Goal: Task Accomplishment & Management: Use online tool/utility

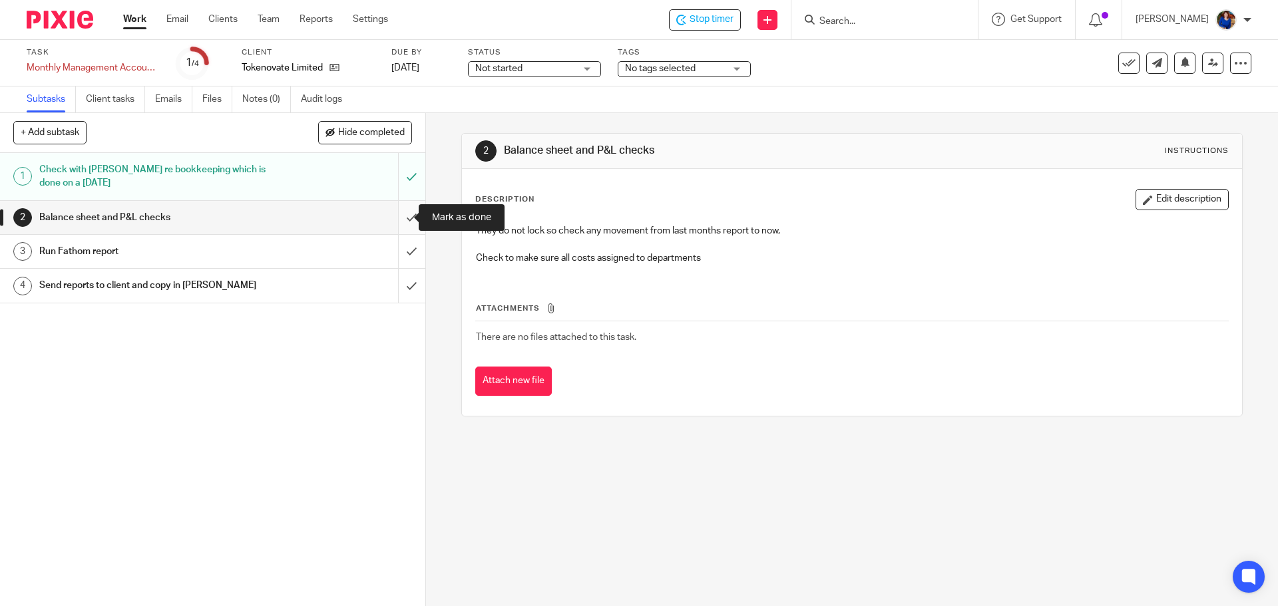
click at [402, 216] on input "submit" at bounding box center [212, 217] width 425 height 33
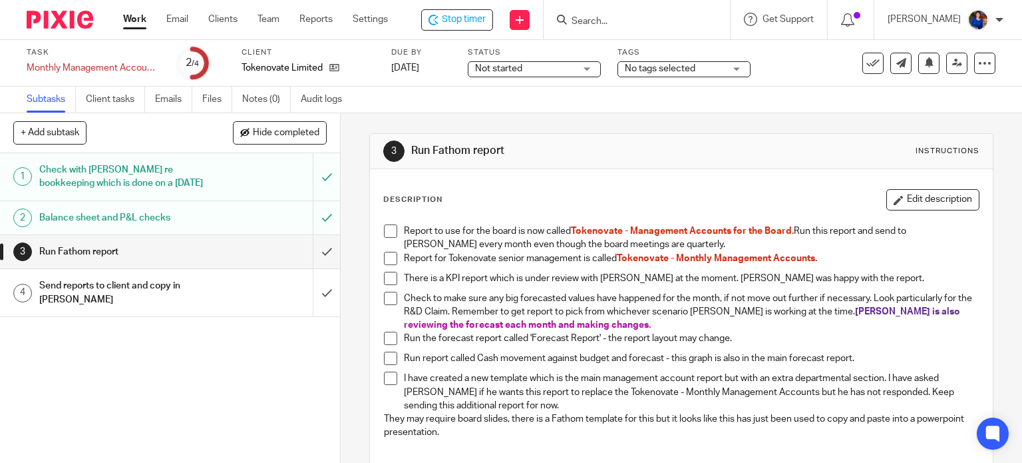
click at [384, 228] on span at bounding box center [390, 230] width 13 height 13
click at [389, 261] on span at bounding box center [390, 258] width 13 height 13
click at [387, 279] on span at bounding box center [390, 278] width 13 height 13
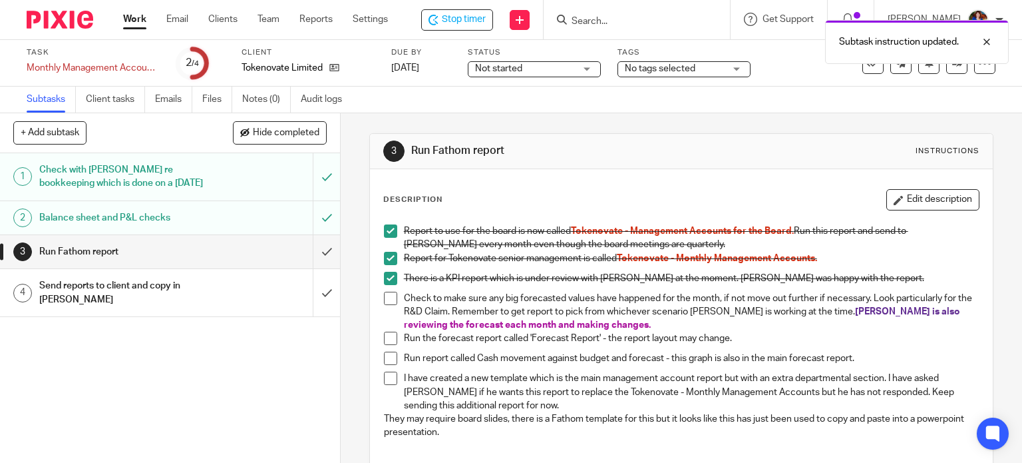
click at [389, 298] on span at bounding box center [390, 298] width 13 height 13
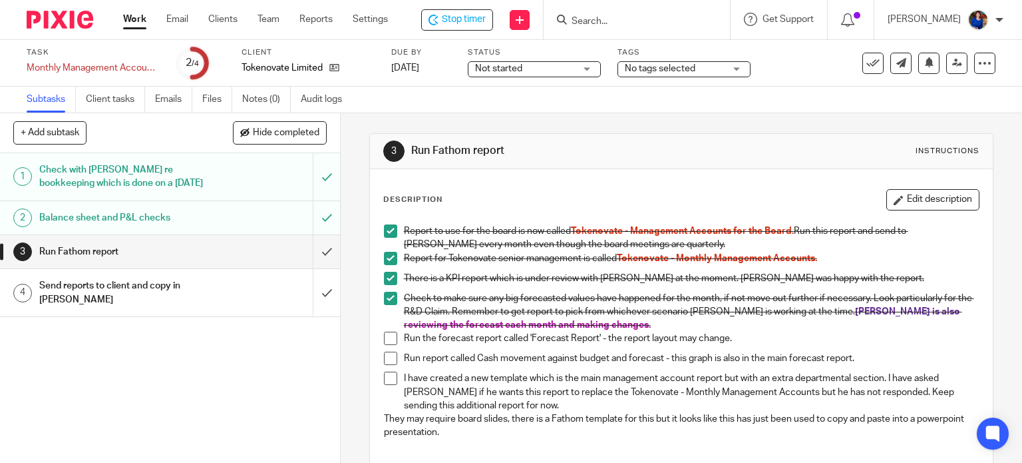
click at [388, 336] on span at bounding box center [390, 337] width 13 height 13
click at [385, 358] on span at bounding box center [390, 357] width 13 height 13
click at [393, 377] on li "I have created a new template which is the main management account report but w…" at bounding box center [682, 391] width 596 height 41
click at [387, 377] on span at bounding box center [390, 377] width 13 height 13
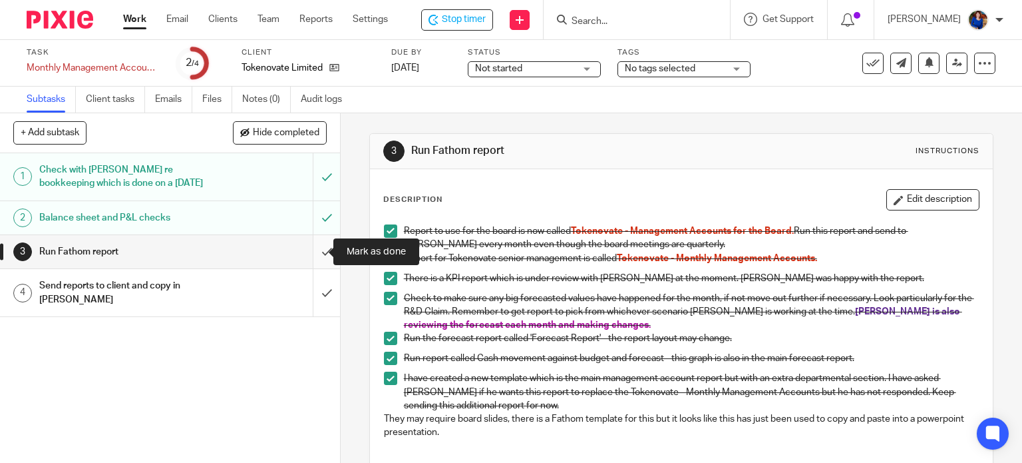
click at [317, 252] on input "submit" at bounding box center [170, 251] width 340 height 33
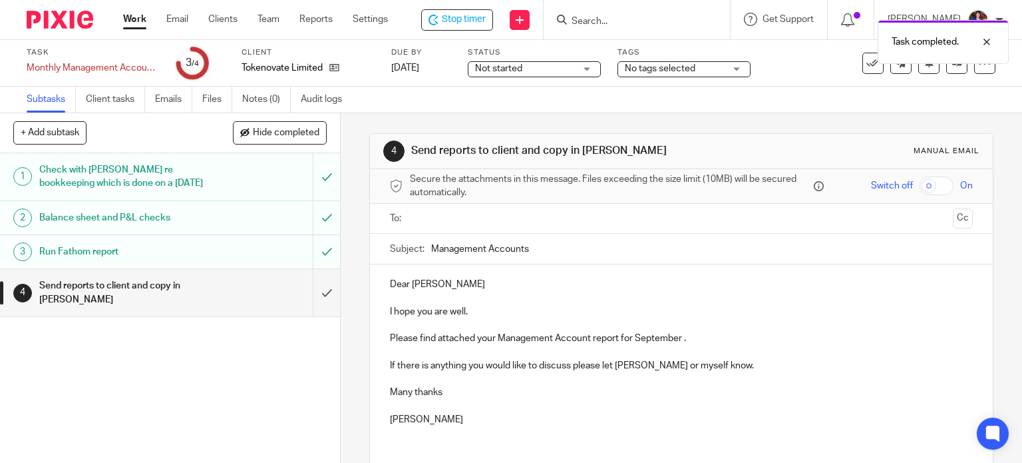
click at [421, 221] on input "text" at bounding box center [681, 218] width 533 height 15
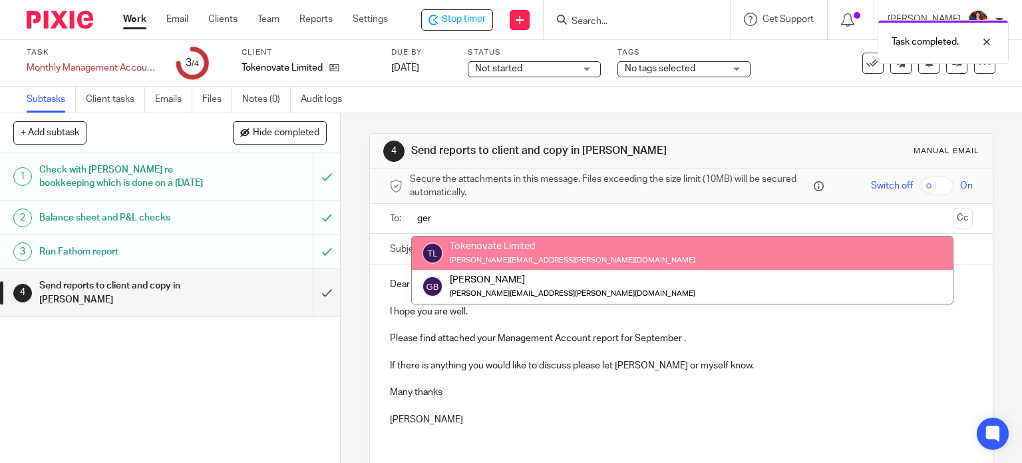
type input "ger"
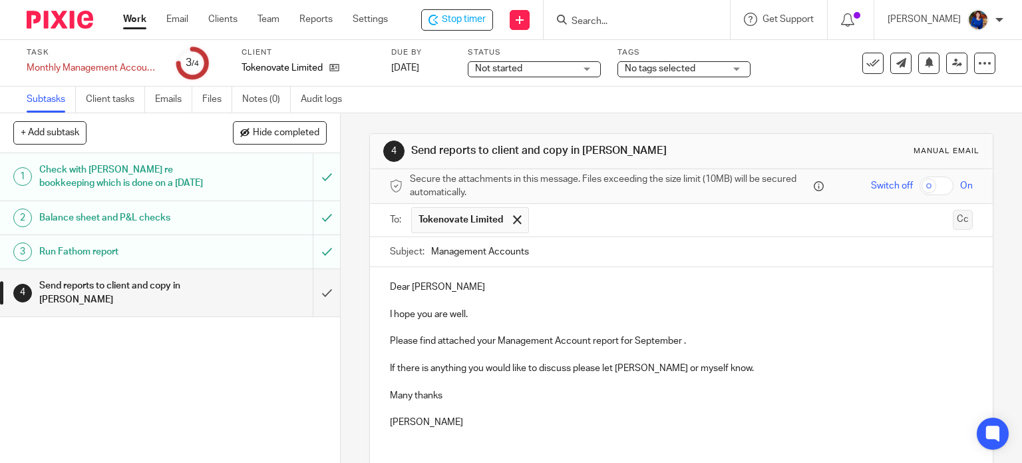
click at [953, 218] on button "Cc" at bounding box center [963, 220] width 20 height 20
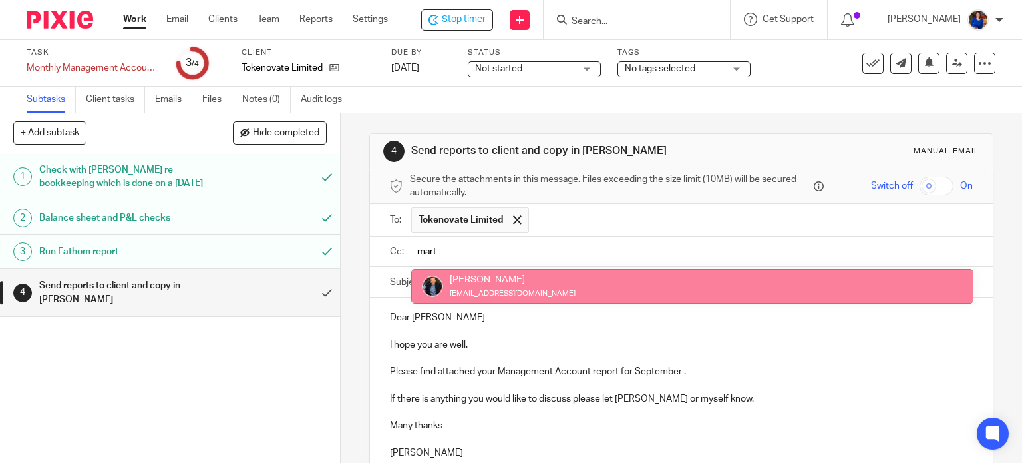
type input "mart"
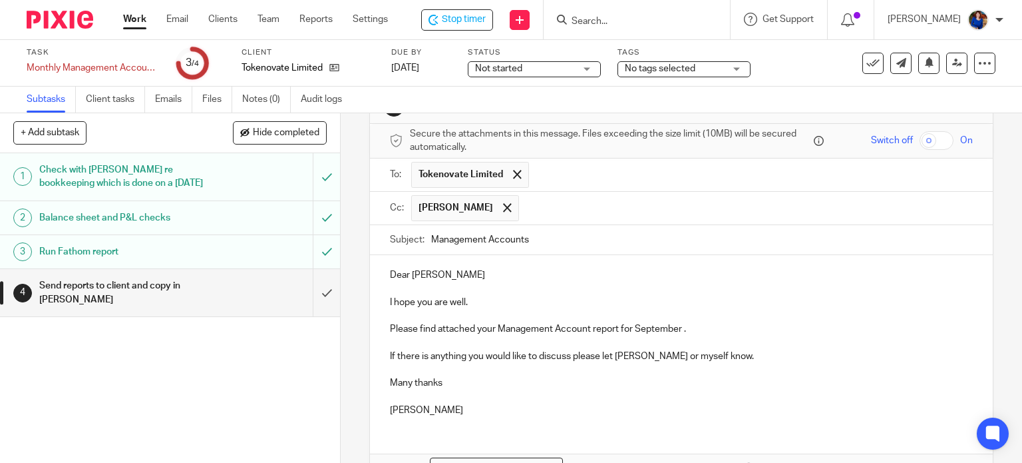
scroll to position [67, 0]
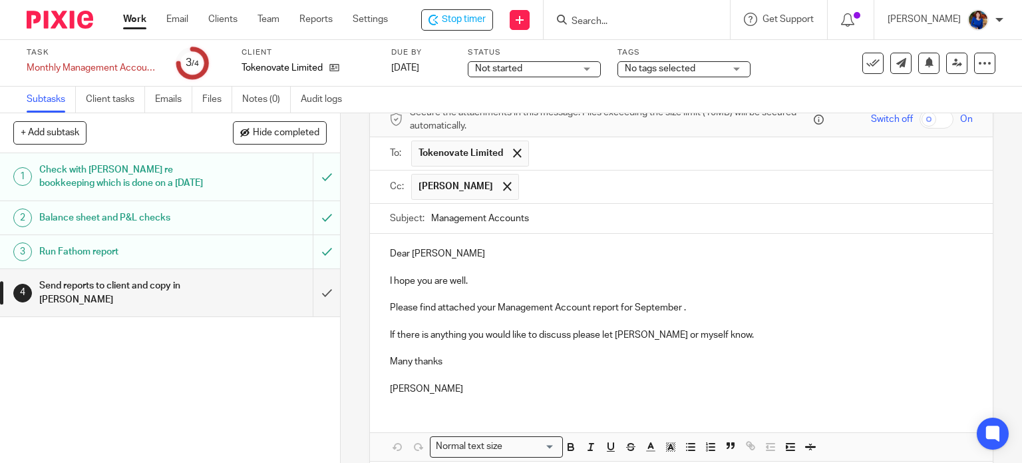
click at [691, 308] on p "Please find attached your Management Account report for September ." at bounding box center [682, 307] width 584 height 13
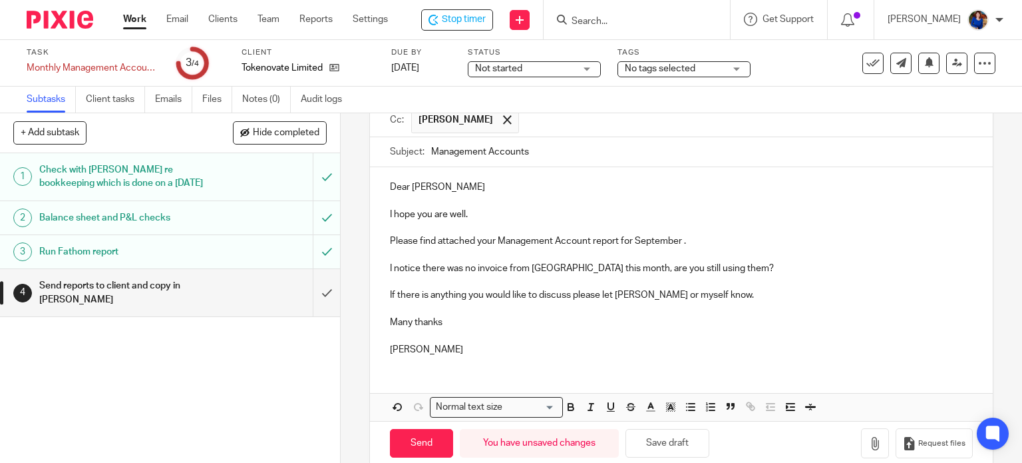
scroll to position [153, 0]
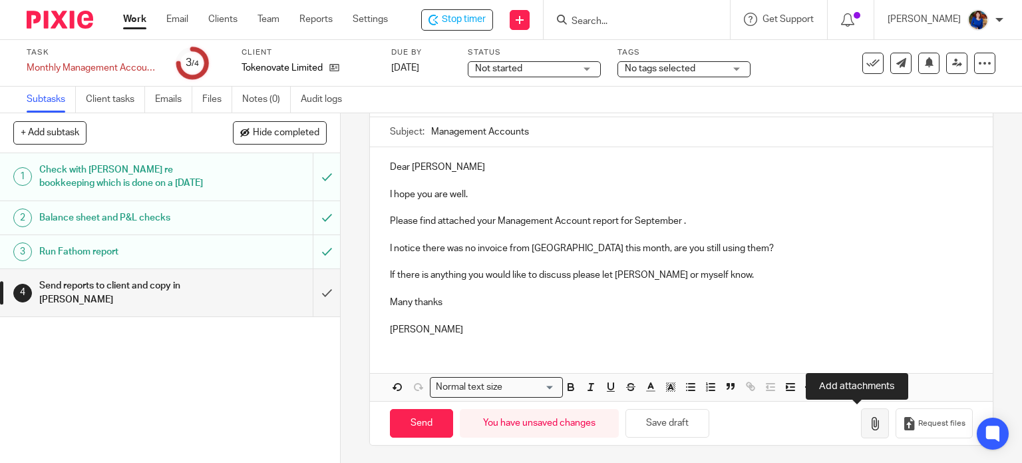
click at [865, 424] on button "button" at bounding box center [875, 423] width 28 height 30
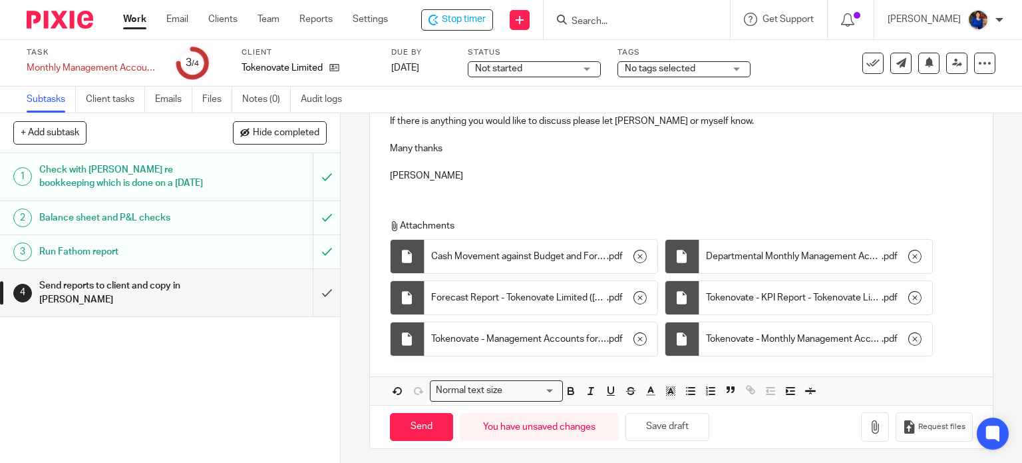
scroll to position [311, 0]
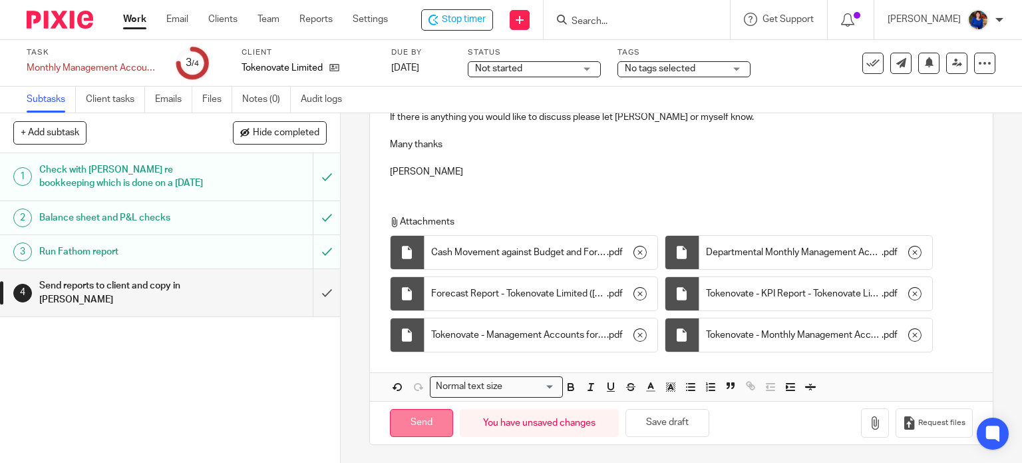
click at [427, 423] on input "Send" at bounding box center [421, 423] width 63 height 29
type input "Sent"
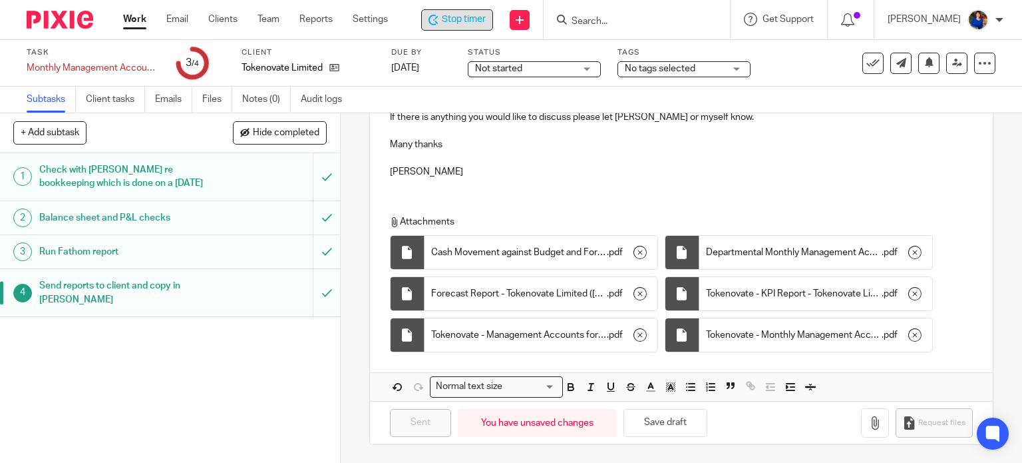
click at [455, 15] on span "Stop timer" at bounding box center [464, 20] width 44 height 14
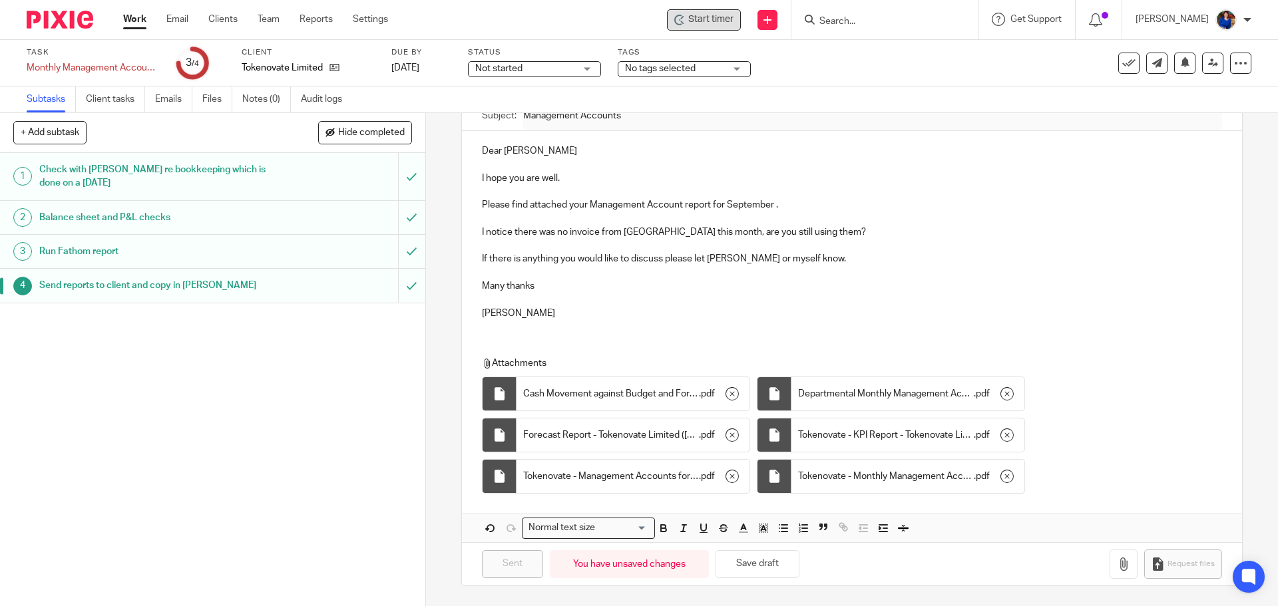
scroll to position [170, 0]
click at [130, 15] on link "Work" at bounding box center [134, 19] width 23 height 13
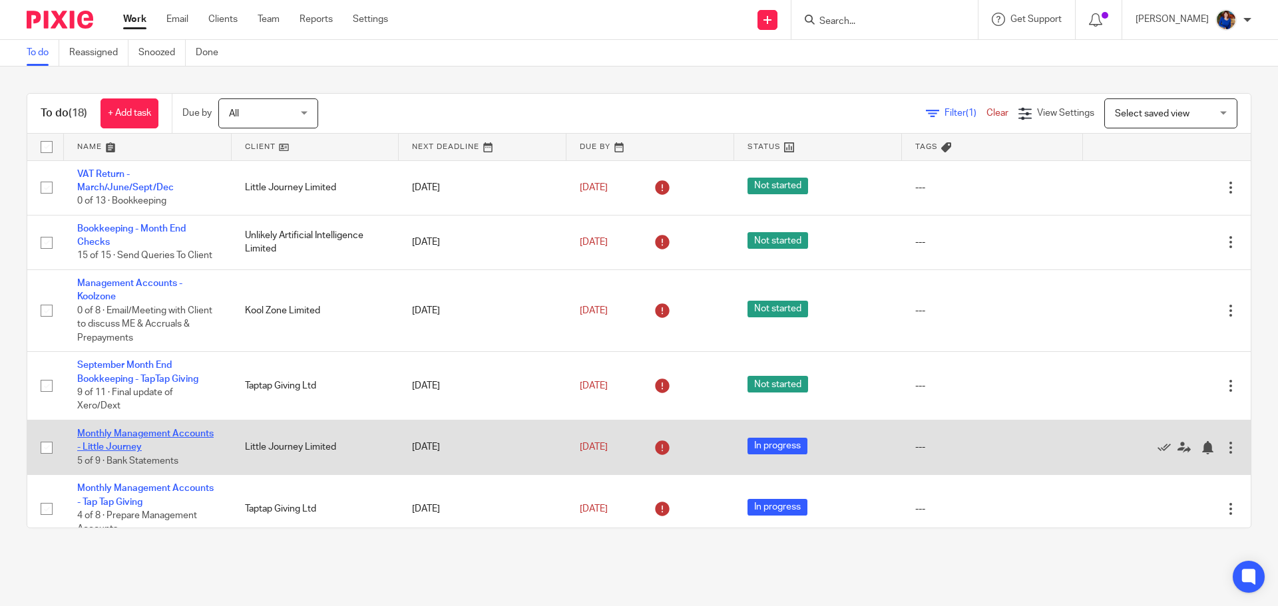
click at [143, 435] on link "Monthly Management Accounts - Little Journey" at bounding box center [145, 440] width 136 height 23
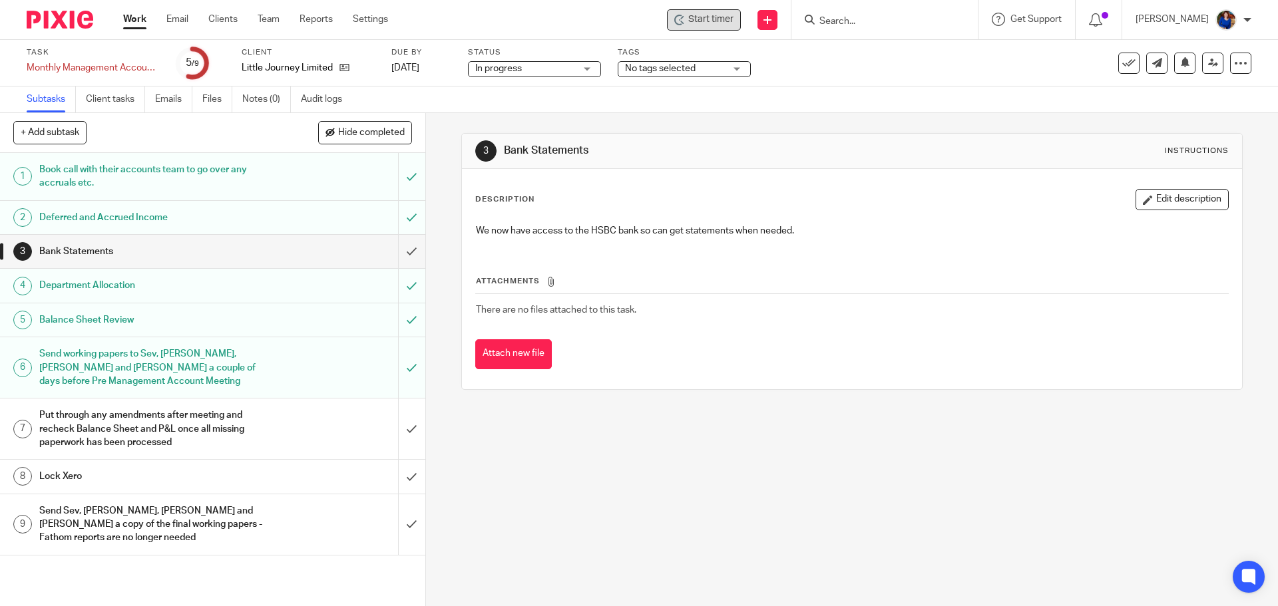
click at [710, 15] on span "Start timer" at bounding box center [710, 20] width 45 height 14
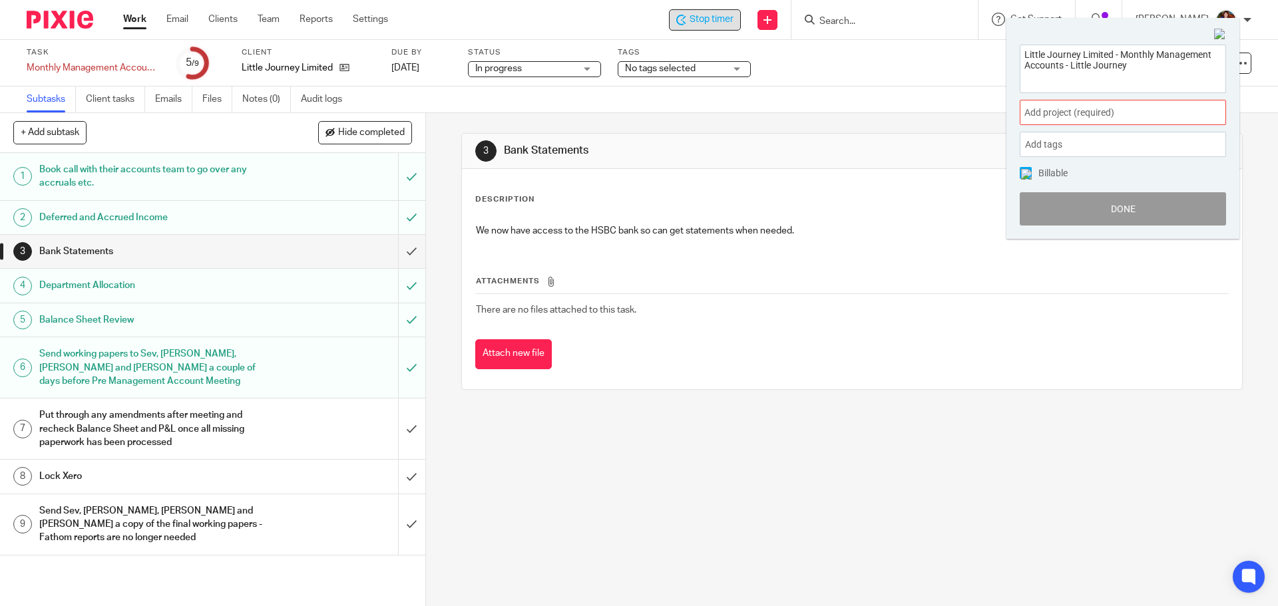
click at [1163, 110] on span "Add project (required) :" at bounding box center [1108, 113] width 168 height 14
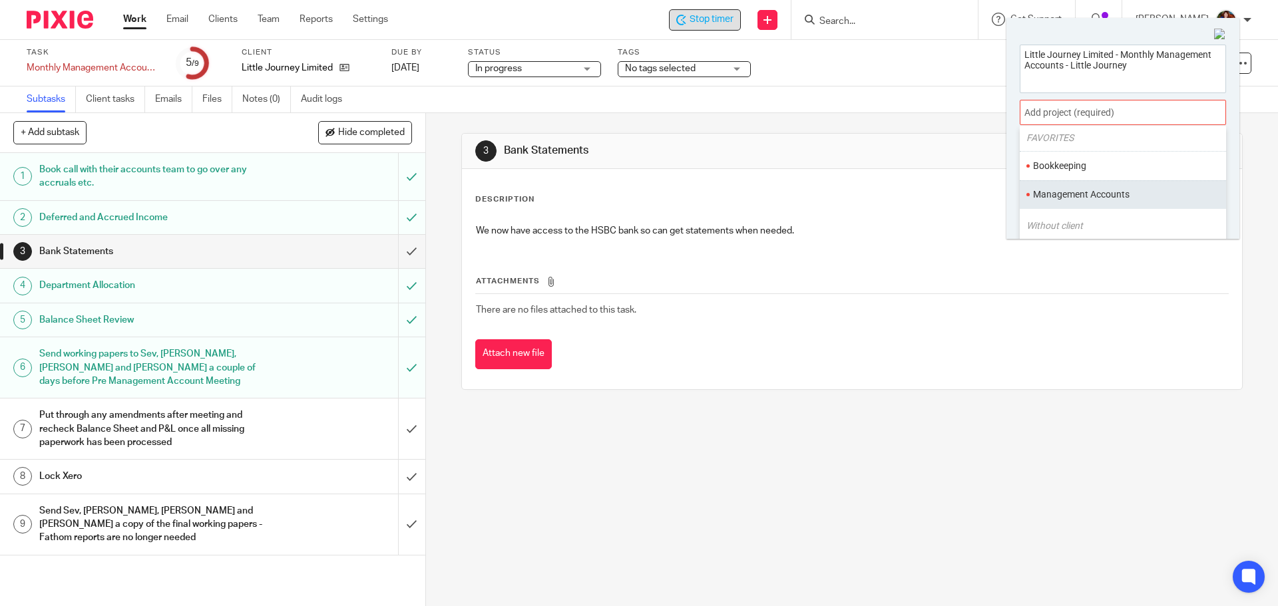
scroll to position [67, 0]
drag, startPoint x: 1126, startPoint y: 173, endPoint x: 1108, endPoint y: 180, distance: 18.8
click at [1125, 172] on li "Management Accounts" at bounding box center [1120, 173] width 174 height 14
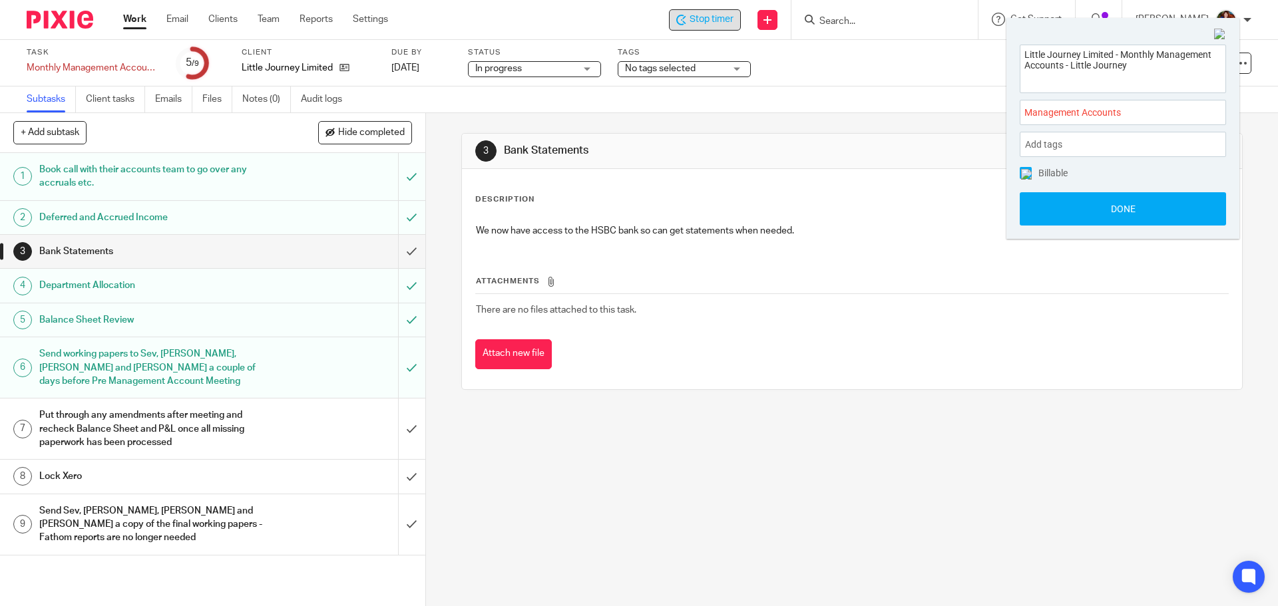
click at [1022, 172] on img at bounding box center [1026, 174] width 11 height 11
click at [1030, 217] on button "Done" at bounding box center [1123, 208] width 206 height 33
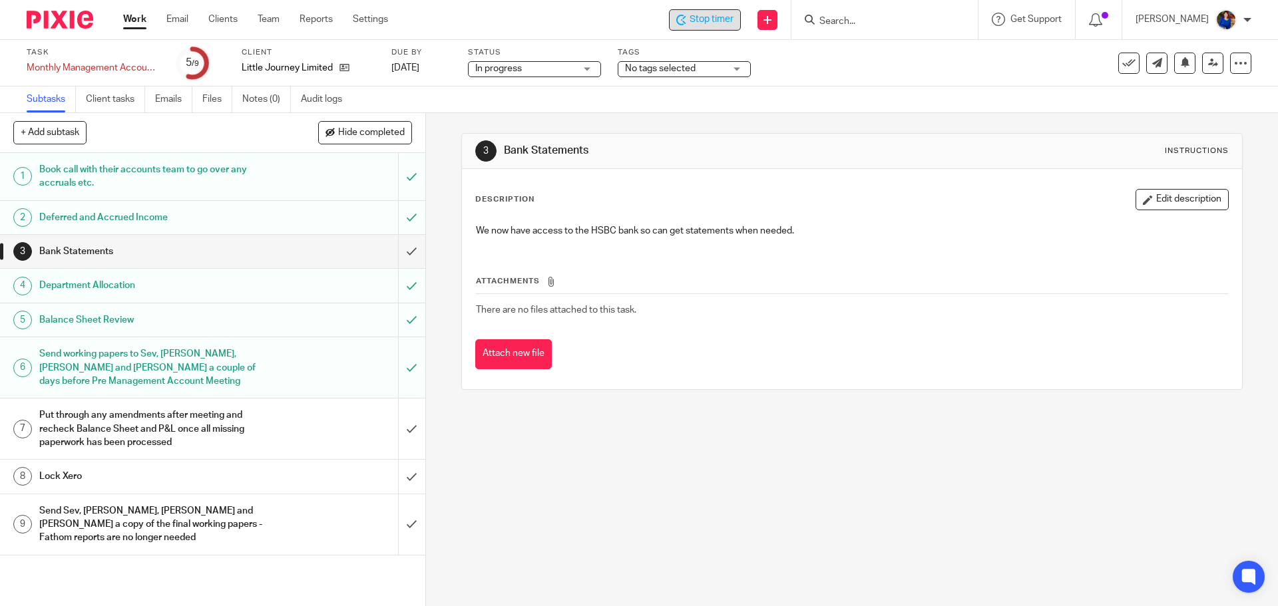
click at [695, 25] on span "Stop timer" at bounding box center [712, 20] width 44 height 14
click at [134, 21] on link "Work" at bounding box center [134, 19] width 23 height 13
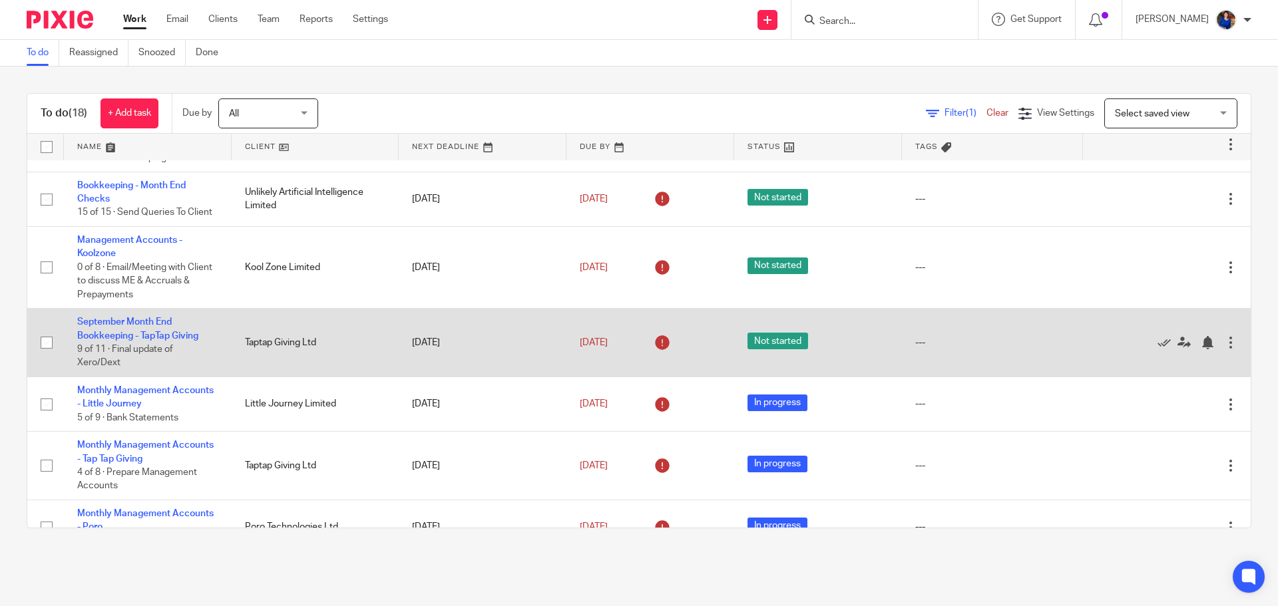
scroll to position [67, 0]
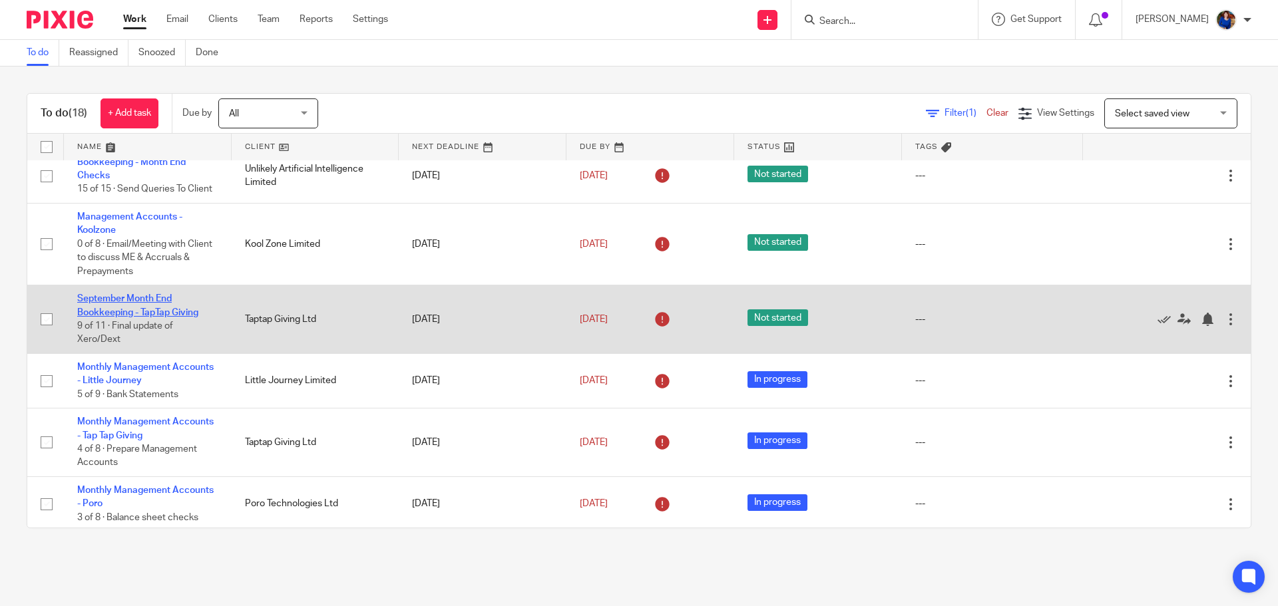
click at [170, 311] on link "September Month End Bookkeeping - TapTap Giving" at bounding box center [137, 305] width 121 height 23
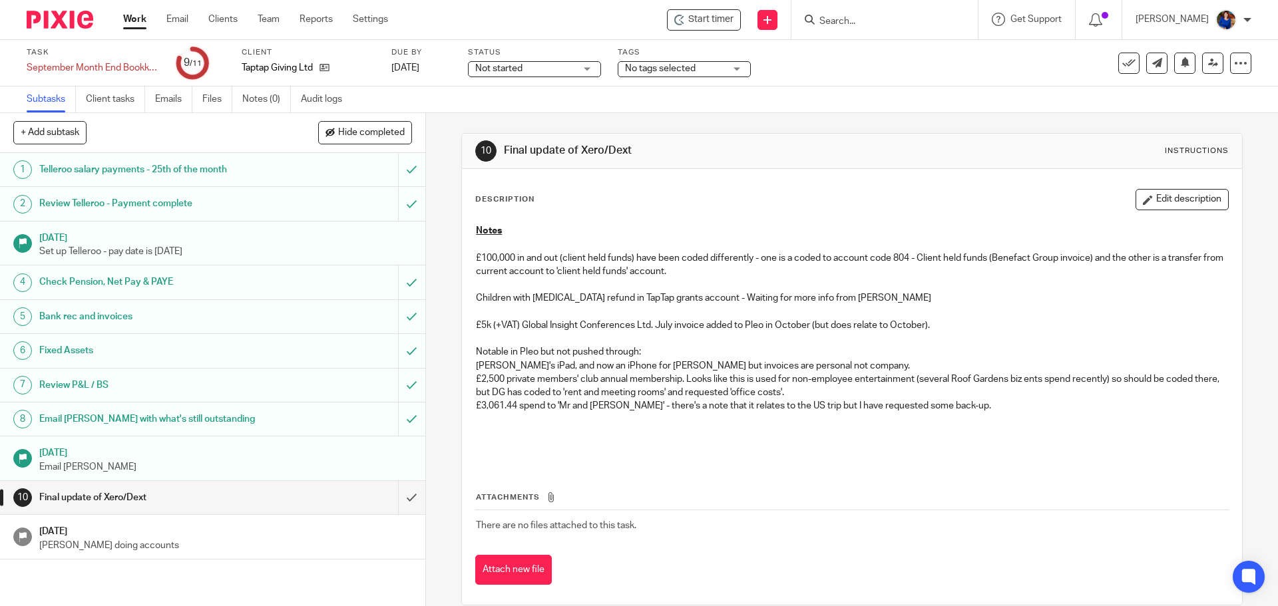
click at [140, 22] on link "Work" at bounding box center [134, 19] width 23 height 13
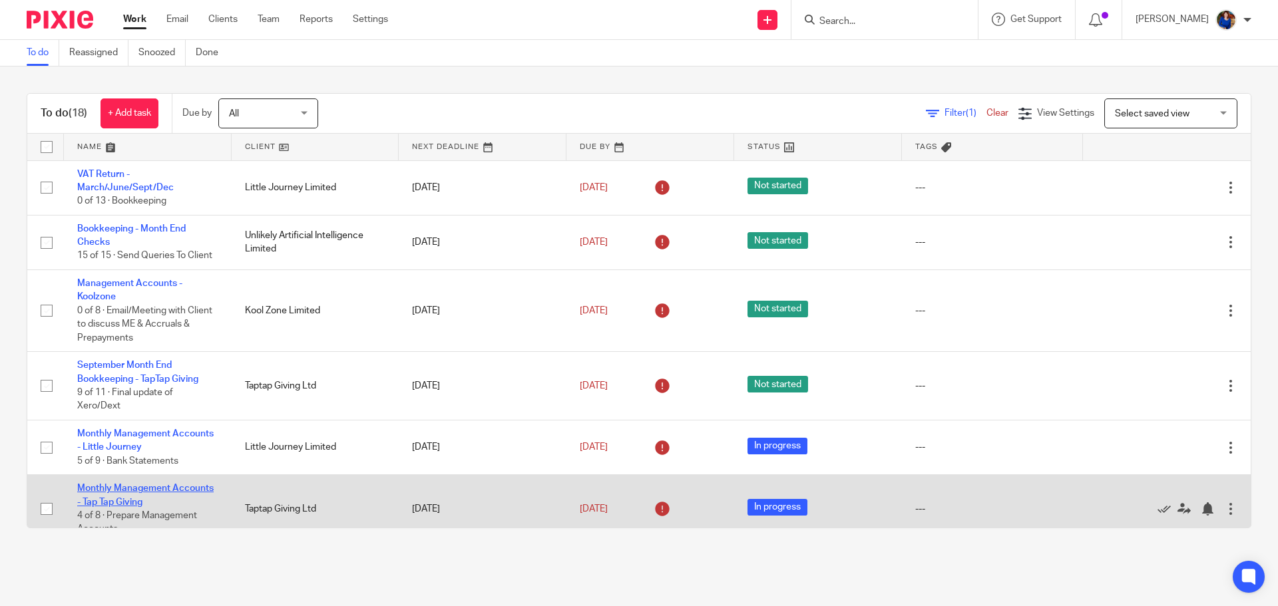
click at [162, 491] on link "Monthly Management Accounts - Tap Tap Giving" at bounding box center [145, 495] width 136 height 23
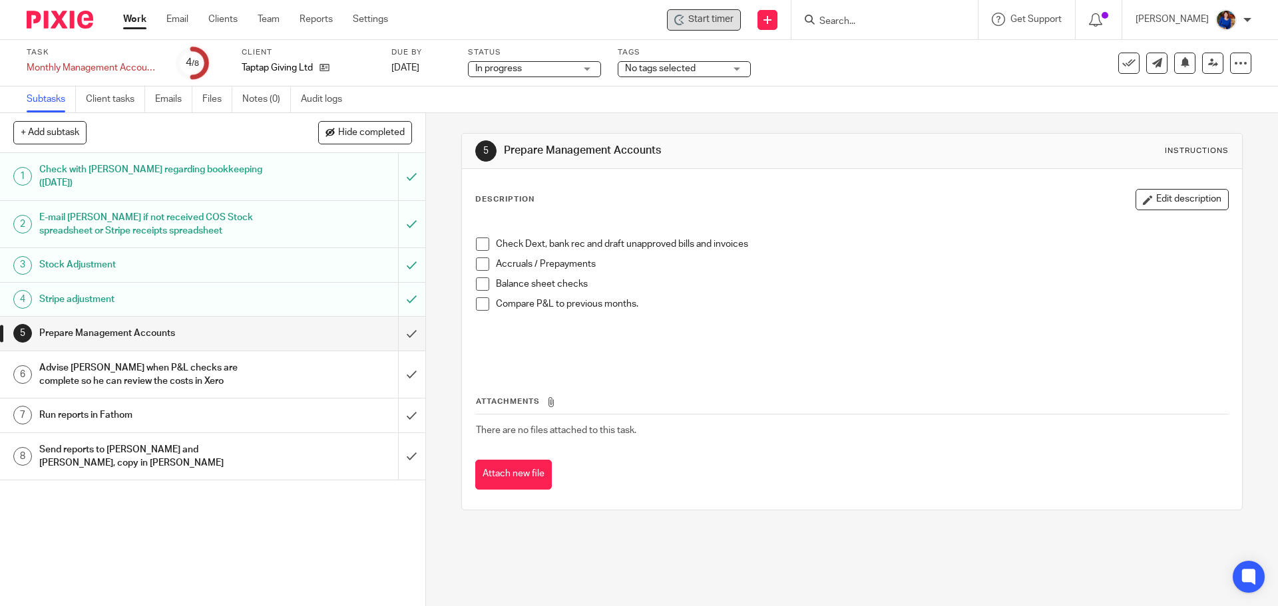
click at [711, 21] on span "Start timer" at bounding box center [710, 20] width 45 height 14
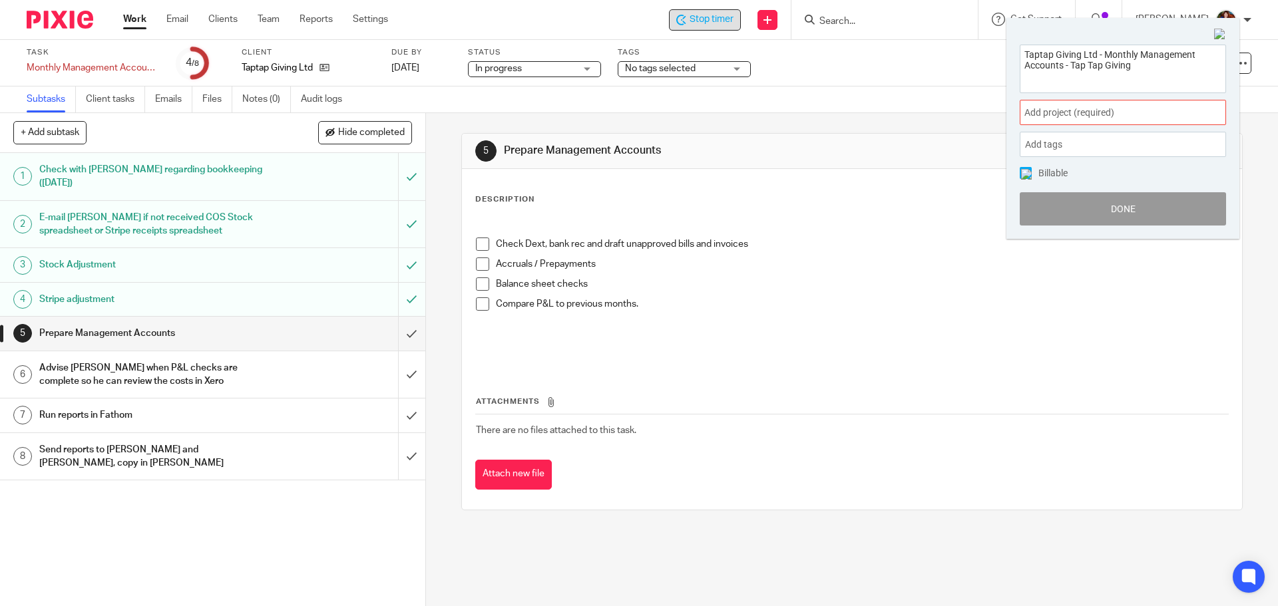
click at [1119, 119] on span "Add project (required) :" at bounding box center [1108, 113] width 168 height 14
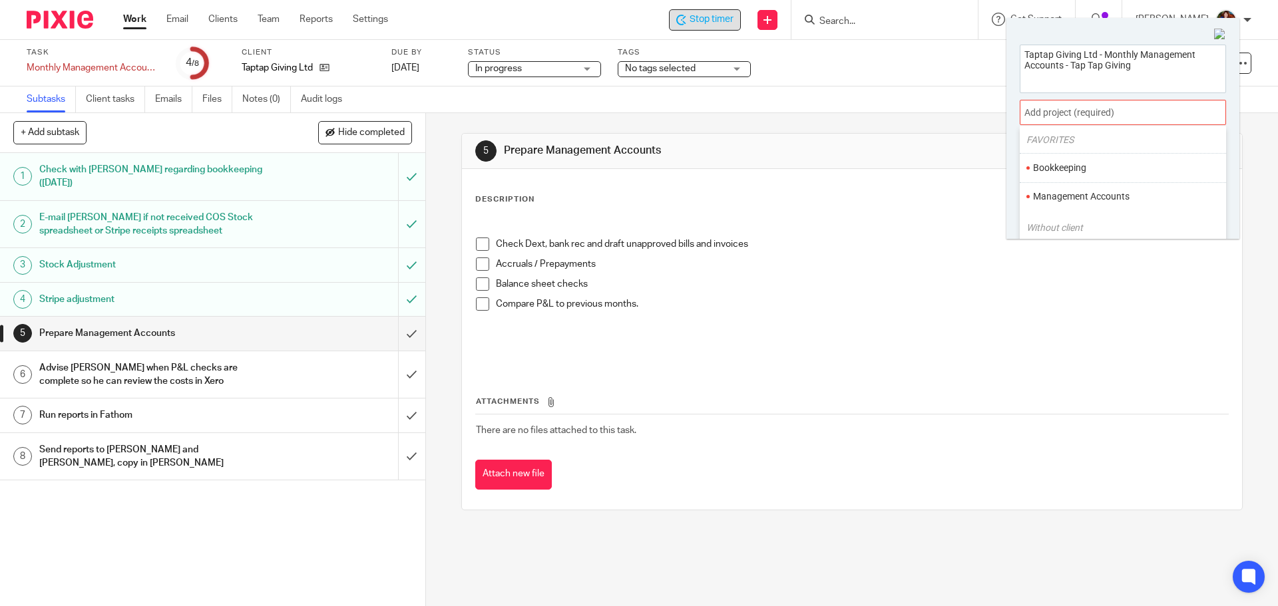
scroll to position [67, 0]
click at [1122, 180] on ul "Management Accounts" at bounding box center [1123, 172] width 206 height 29
click at [1043, 175] on li "Management Accounts" at bounding box center [1120, 173] width 174 height 14
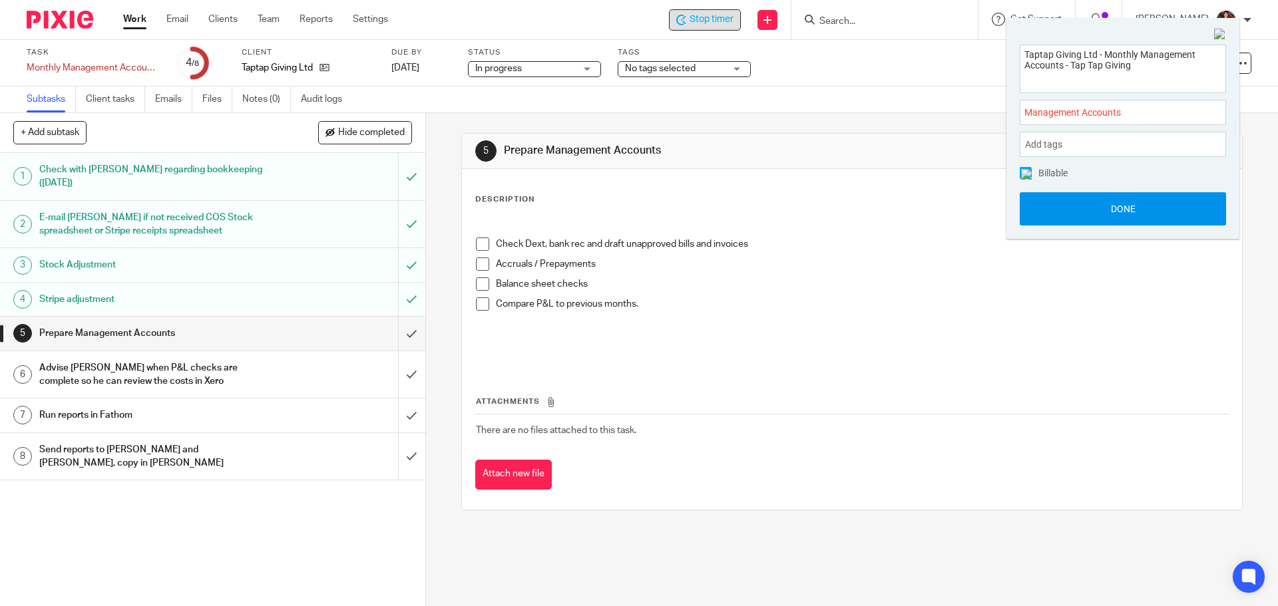
drag, startPoint x: 1028, startPoint y: 172, endPoint x: 1036, endPoint y: 196, distance: 25.9
click at [1030, 174] on img at bounding box center [1026, 174] width 11 height 11
drag, startPoint x: 1039, startPoint y: 208, endPoint x: 1036, endPoint y: 220, distance: 12.3
click at [1039, 211] on button "Done" at bounding box center [1123, 208] width 206 height 33
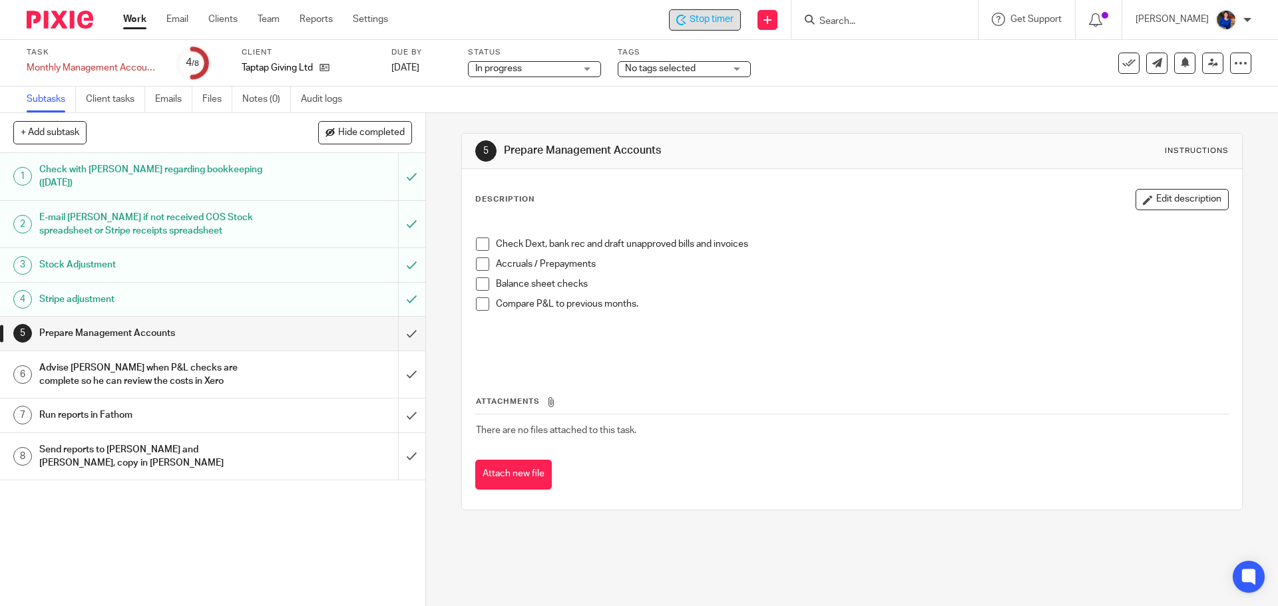
click at [714, 21] on span "Stop timer" at bounding box center [712, 20] width 44 height 14
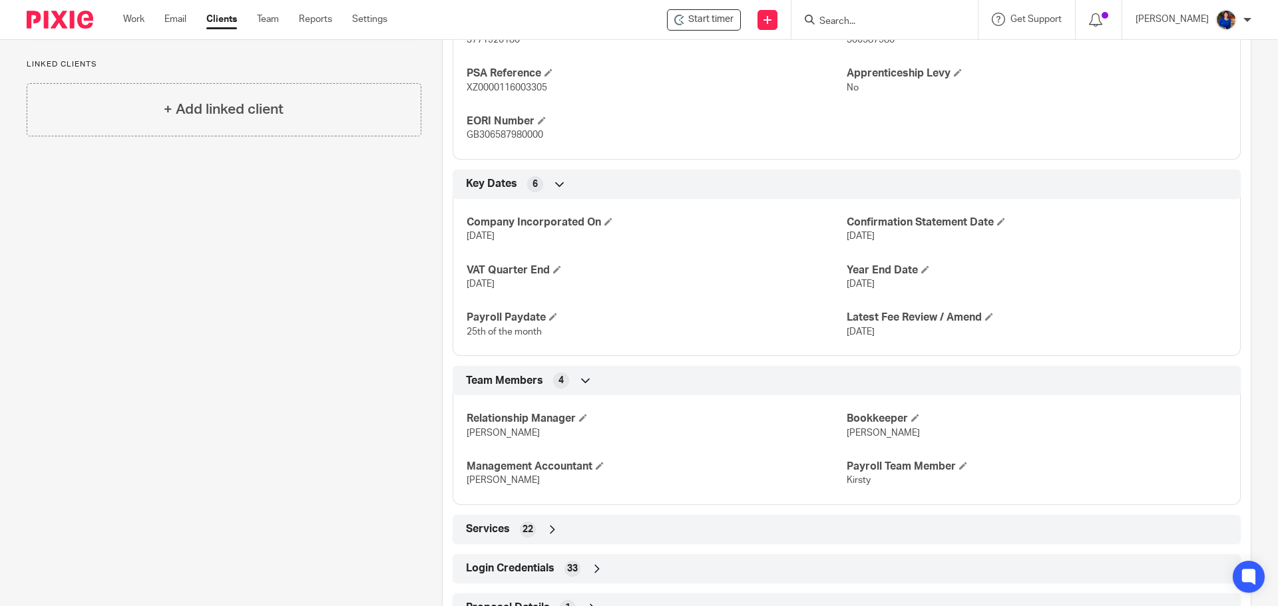
scroll to position [766, 0]
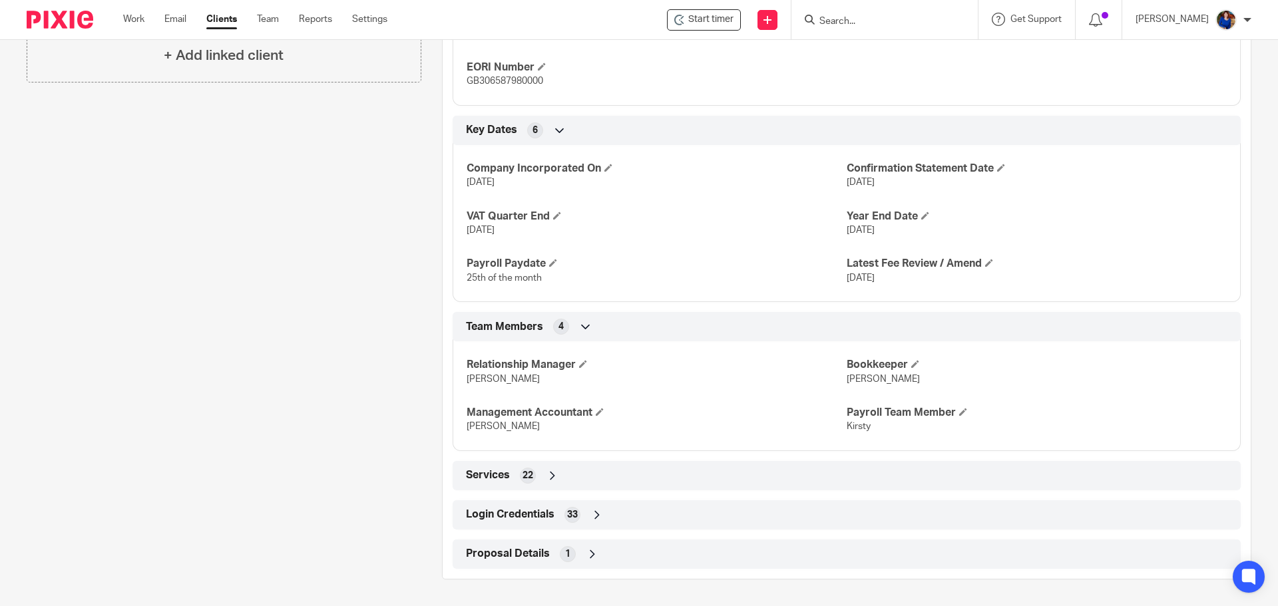
click at [556, 513] on div "Login Credentials 33" at bounding box center [847, 515] width 768 height 23
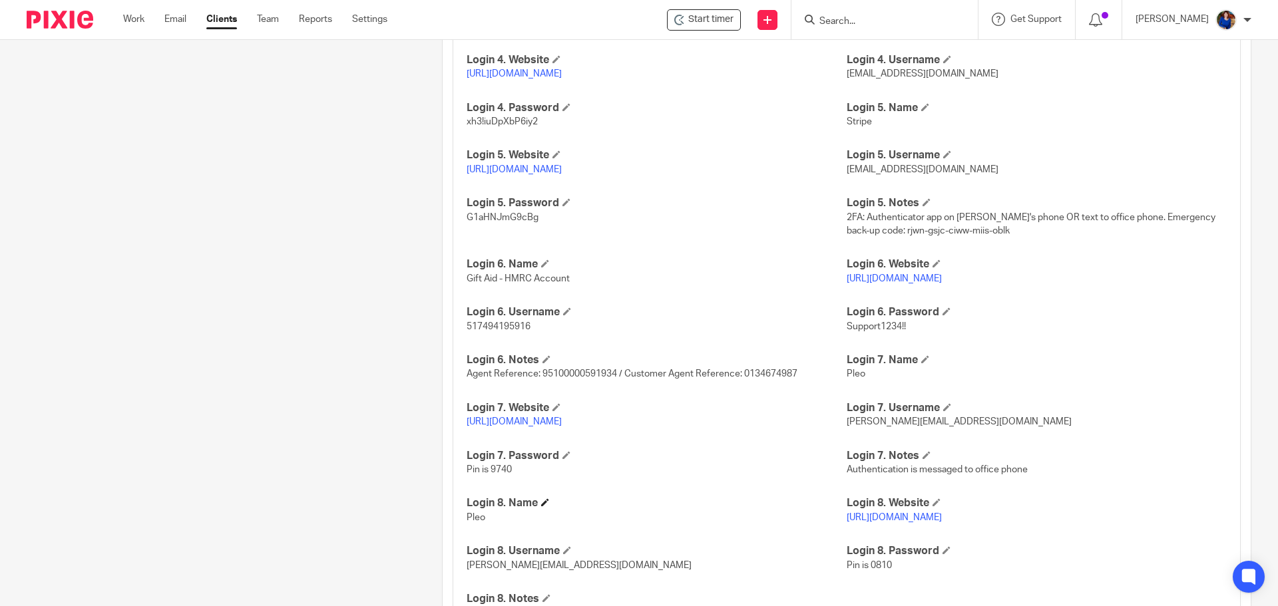
scroll to position [1606, 0]
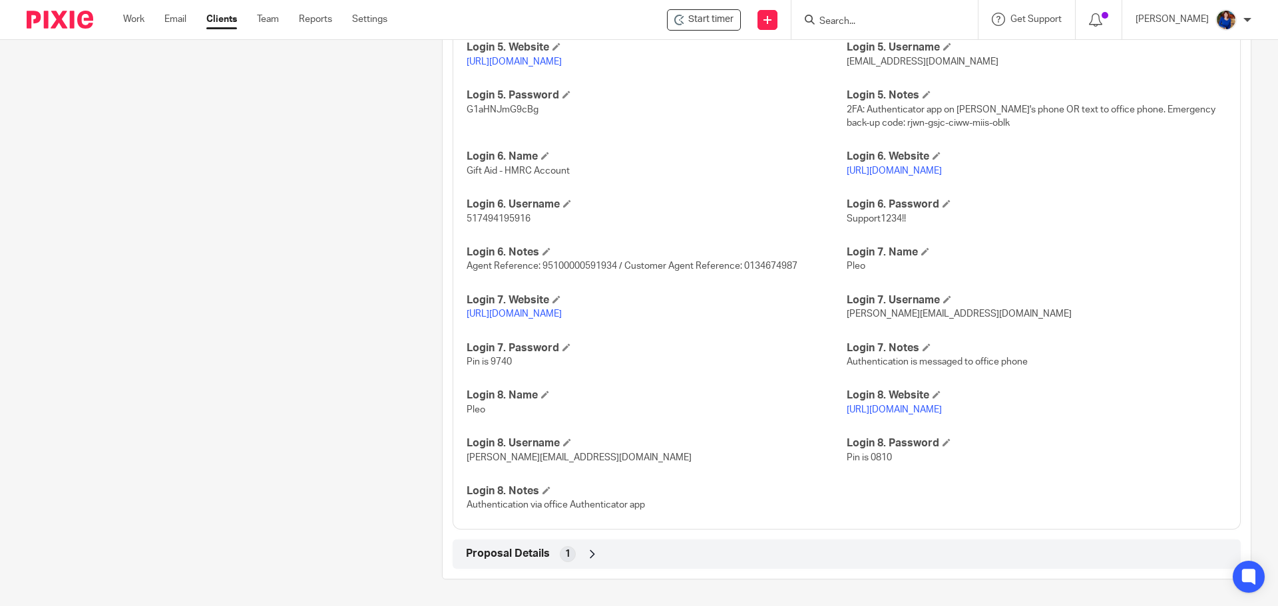
click at [489, 313] on link "https://app.pleo.io" at bounding box center [514, 314] width 95 height 9
